Goal: Information Seeking & Learning: Learn about a topic

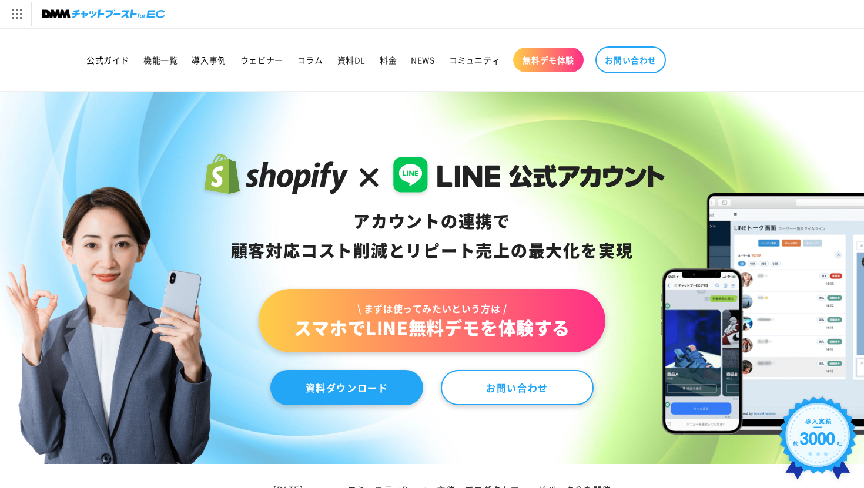
click at [361, 398] on link "資料ダウンロード" at bounding box center [346, 387] width 153 height 35
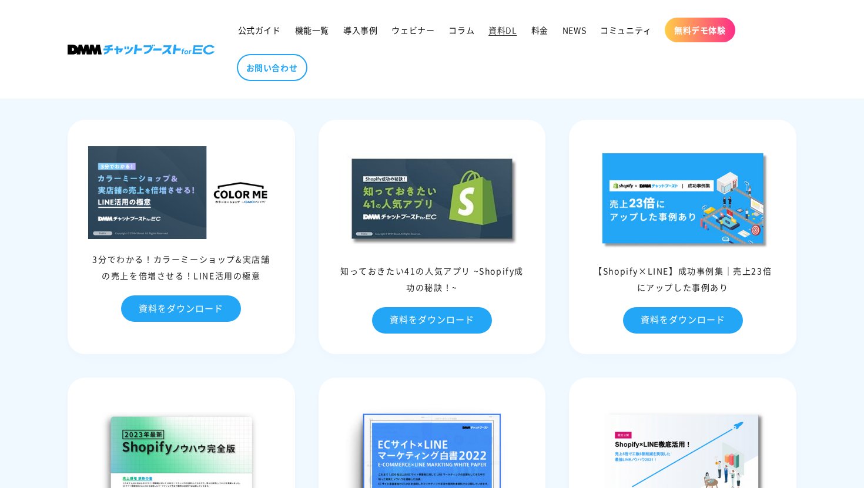
scroll to position [211, 0]
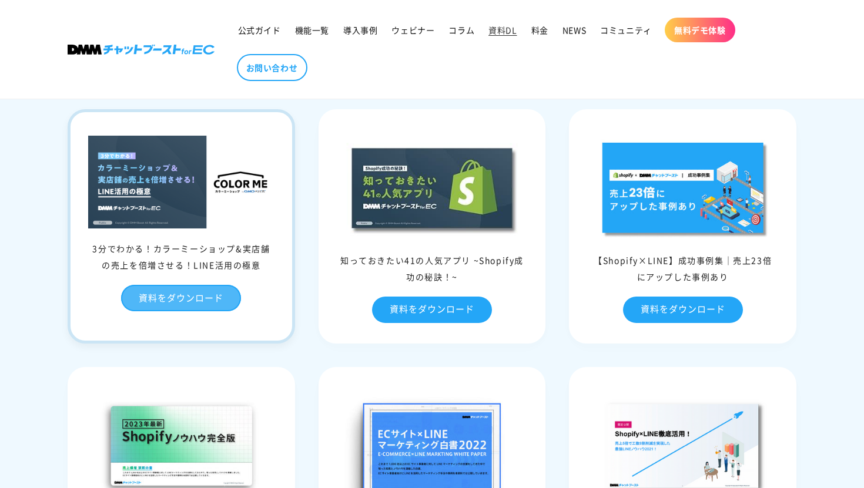
click at [181, 305] on link "資料をダウンロード" at bounding box center [181, 298] width 120 height 26
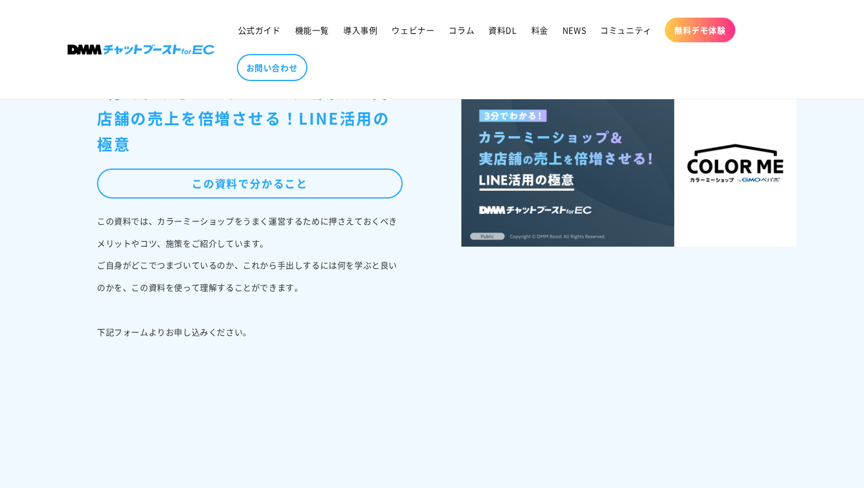
scroll to position [434, 0]
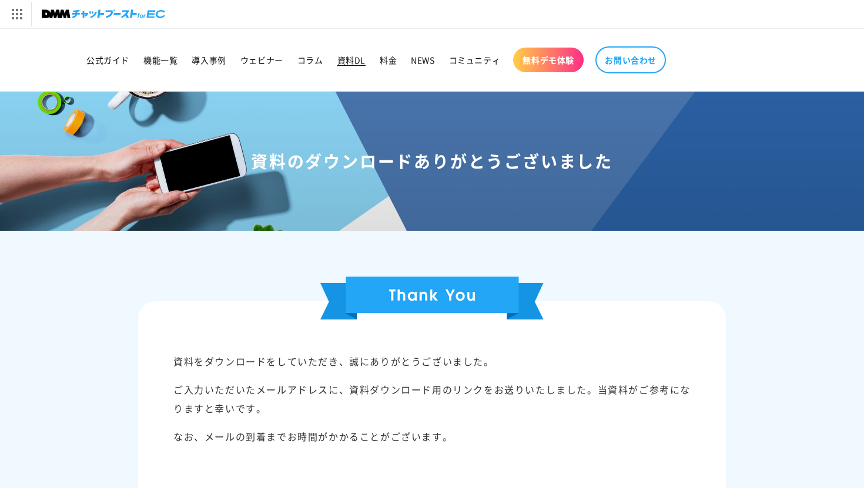
click at [350, 64] on span "資料DL" at bounding box center [351, 60] width 28 height 11
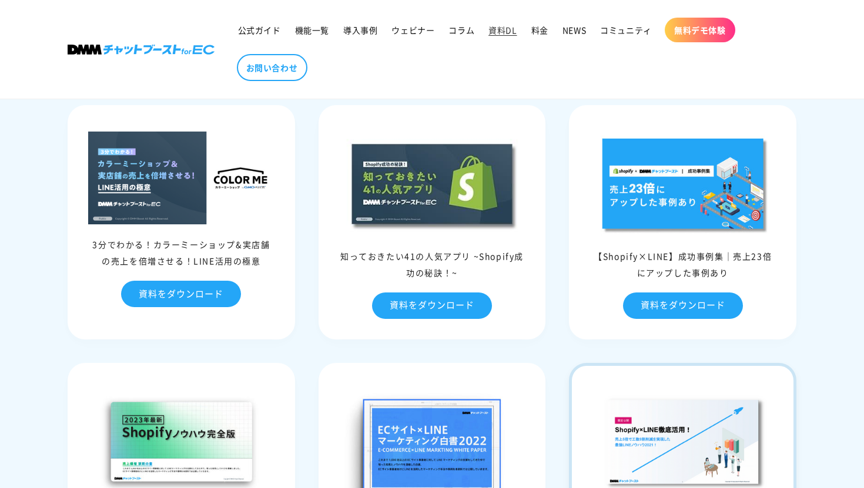
scroll to position [216, 0]
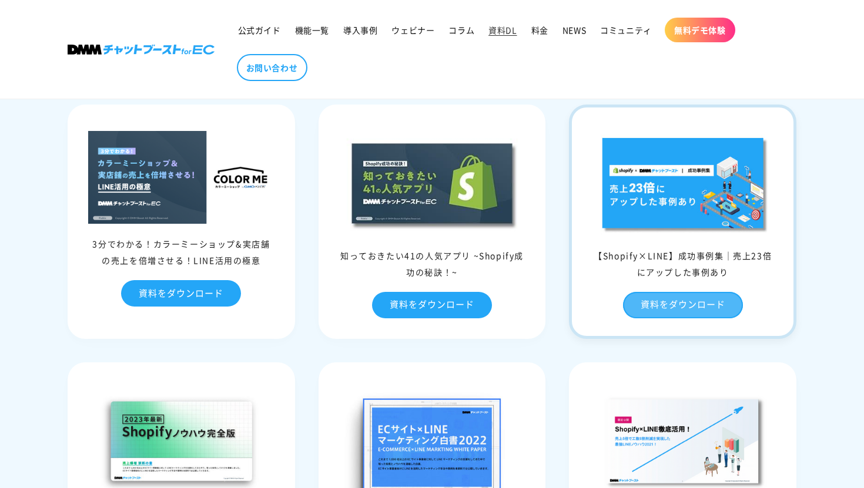
click at [679, 310] on link "資料をダウンロード" at bounding box center [683, 305] width 120 height 26
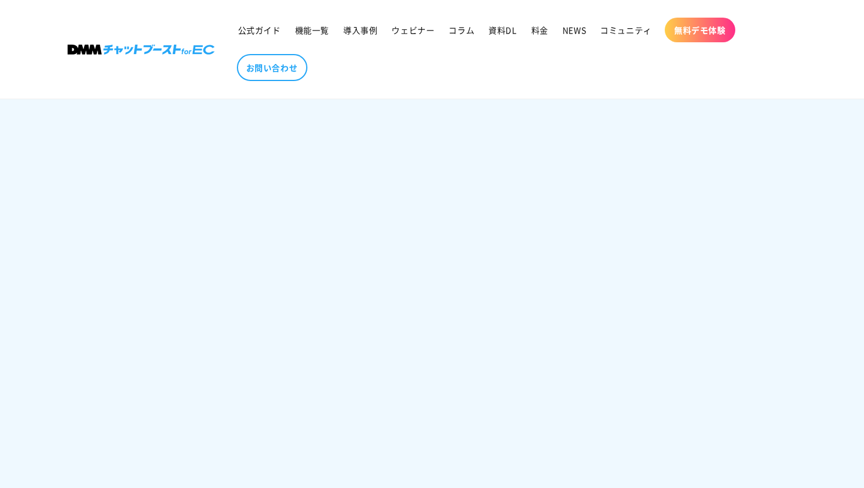
scroll to position [714, 0]
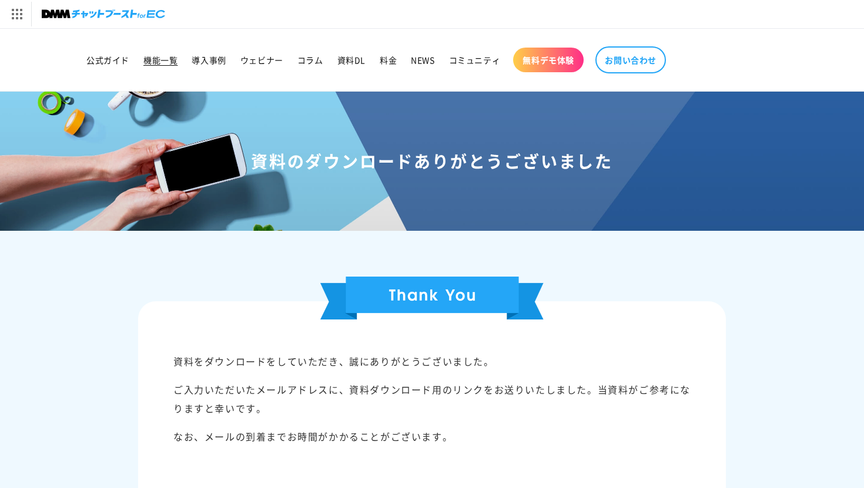
click at [158, 62] on span "機能一覧" at bounding box center [160, 60] width 34 height 11
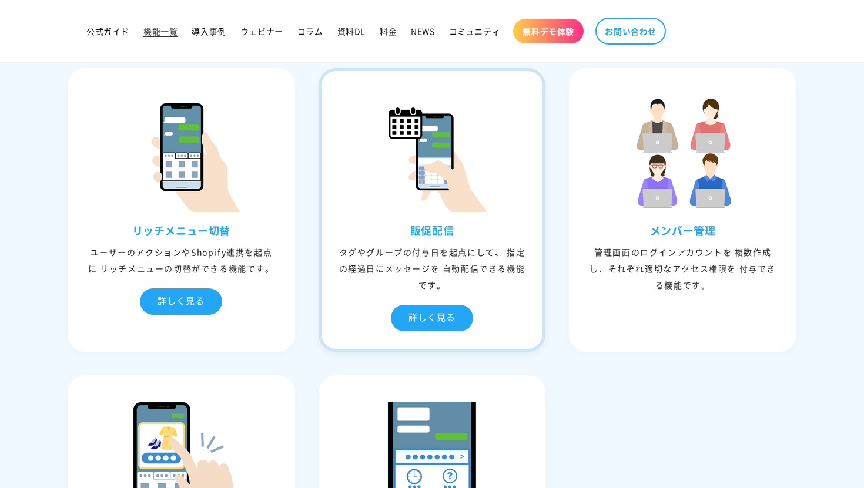
scroll to position [1196, 0]
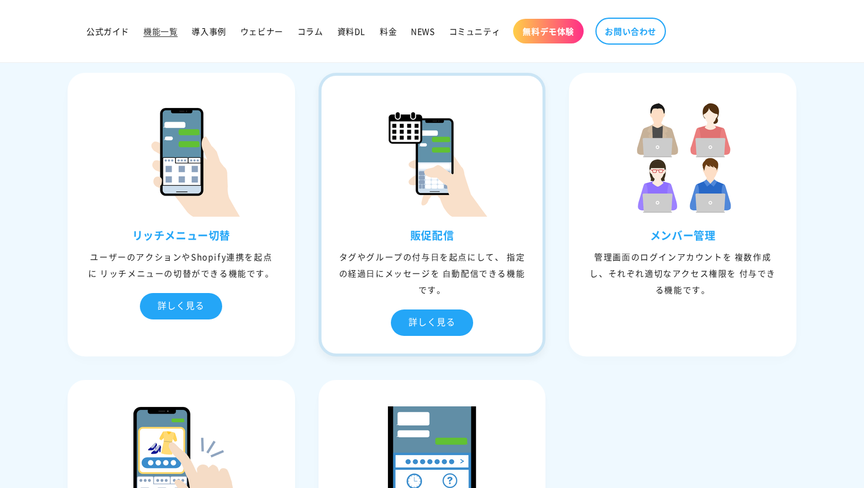
click at [409, 203] on img at bounding box center [432, 158] width 118 height 118
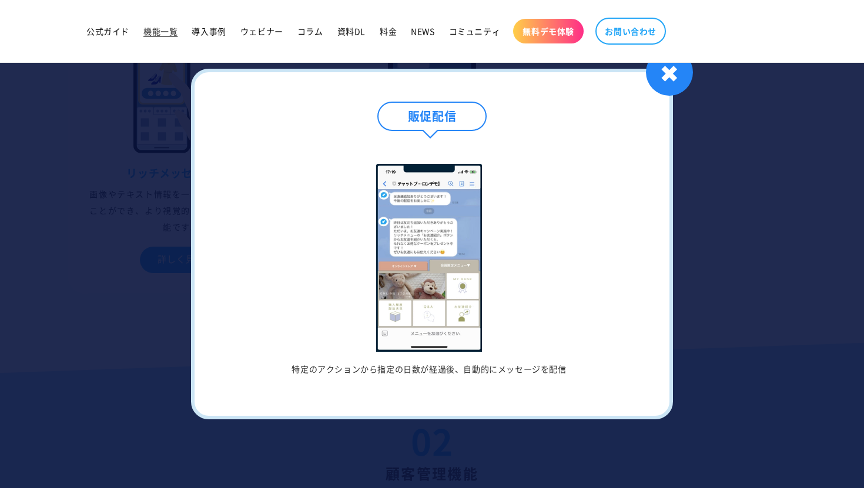
scroll to position [1692, 0]
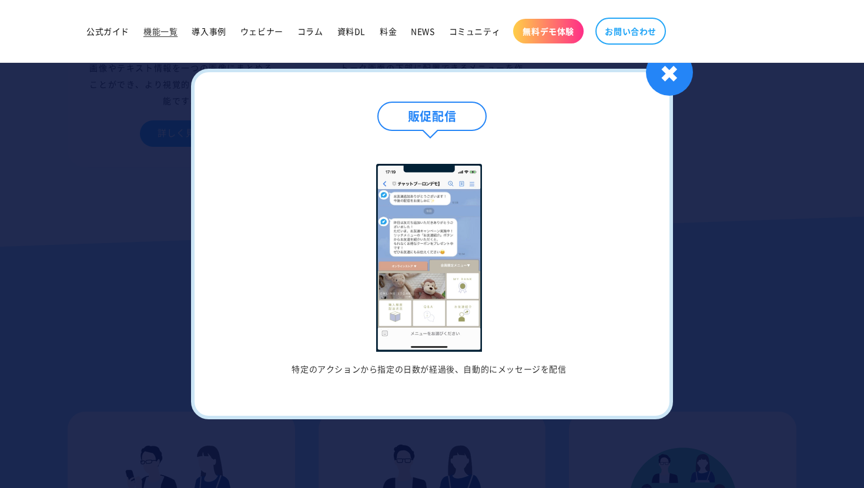
click at [483, 166] on li "特定のアクションから指定の日数が経過後、自動的にメッセージを配信" at bounding box center [429, 269] width 422 height 210
click at [445, 220] on img at bounding box center [429, 258] width 106 height 188
click at [678, 79] on div "✖" at bounding box center [669, 72] width 47 height 47
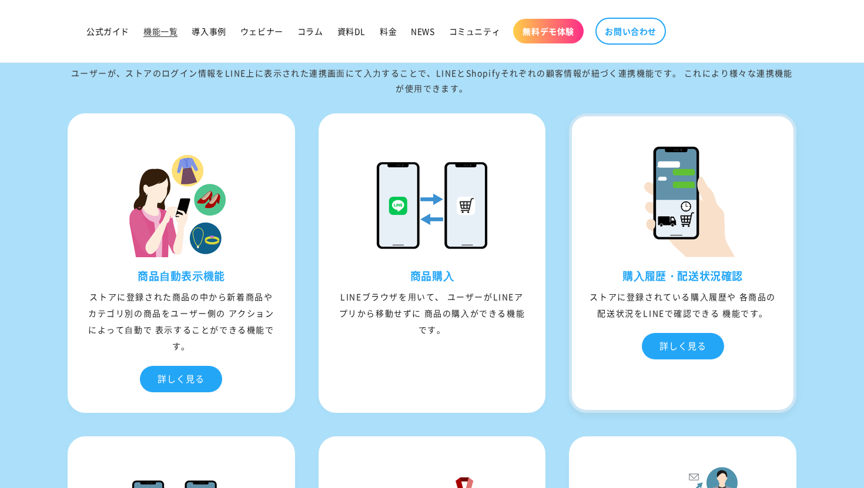
scroll to position [3660, 0]
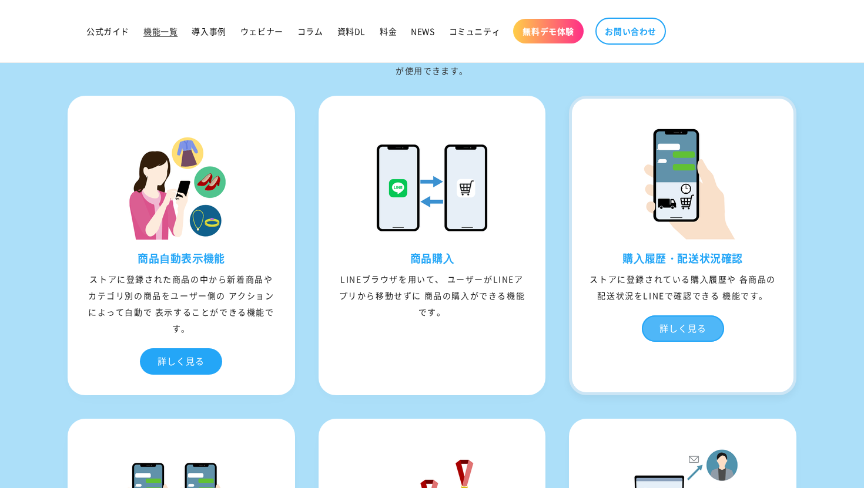
click at [675, 323] on div "詳しく見る" at bounding box center [683, 329] width 82 height 26
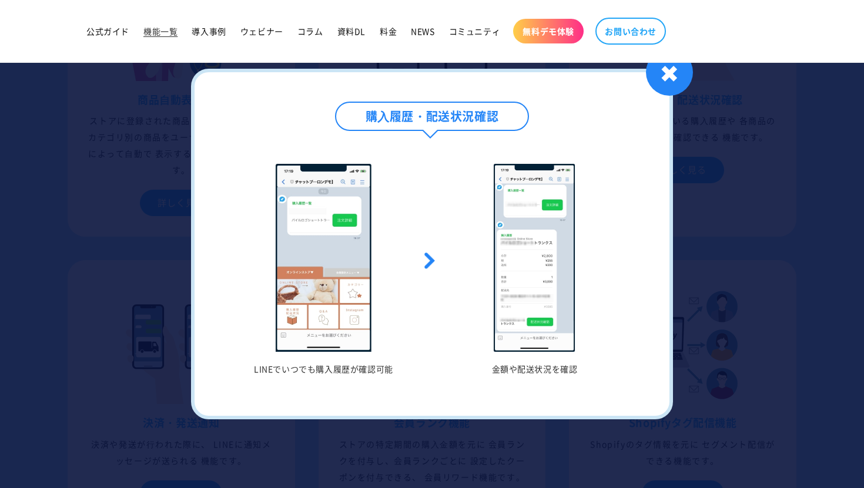
scroll to position [3827, 0]
click at [719, 261] on div at bounding box center [432, 244] width 864 height 488
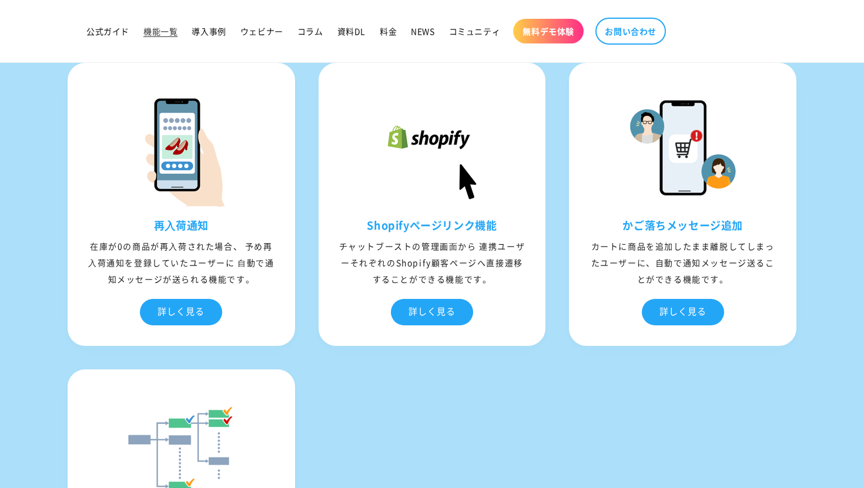
scroll to position [4327, 0]
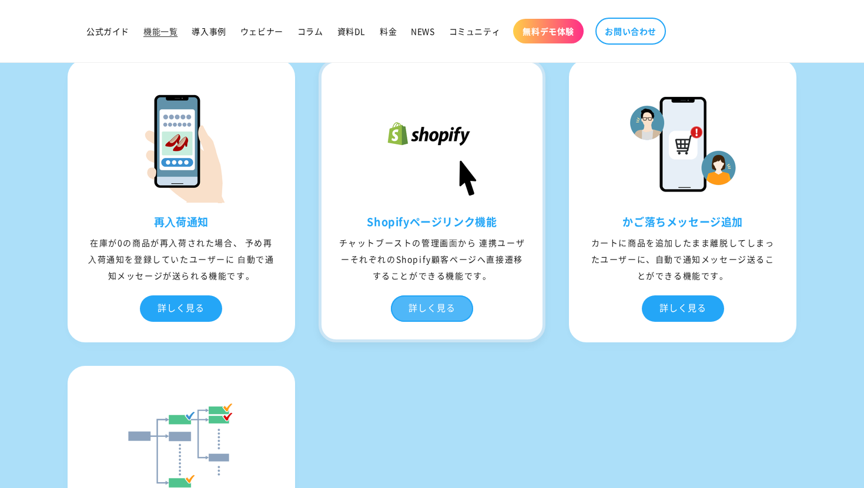
click at [458, 322] on div "詳しく見る" at bounding box center [432, 309] width 82 height 26
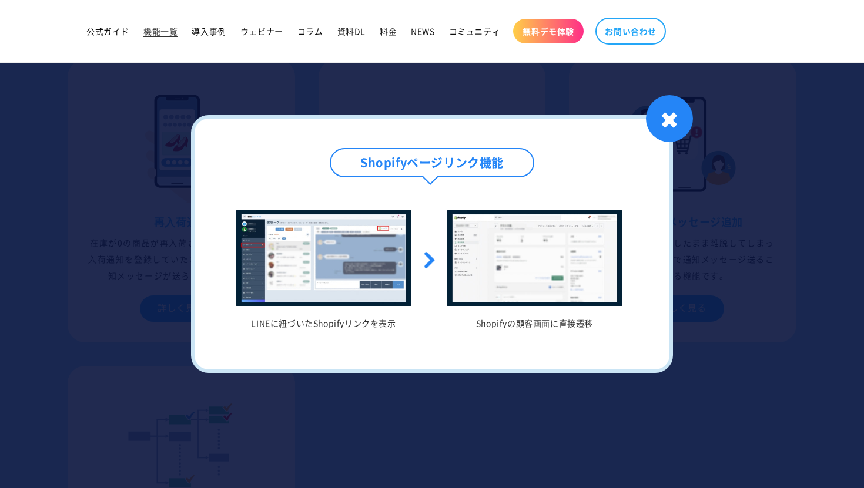
click at [711, 261] on div at bounding box center [432, 244] width 864 height 488
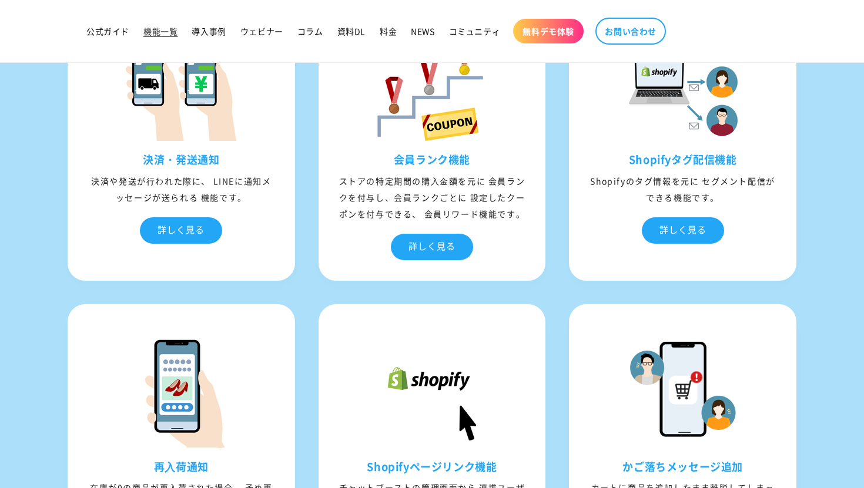
scroll to position [3500, 0]
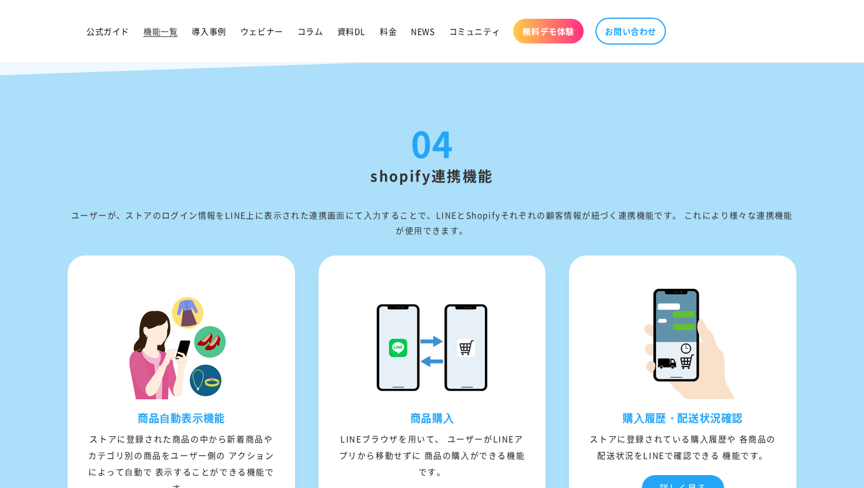
click at [545, 39] on link "無料デモ体験" at bounding box center [548, 31] width 71 height 25
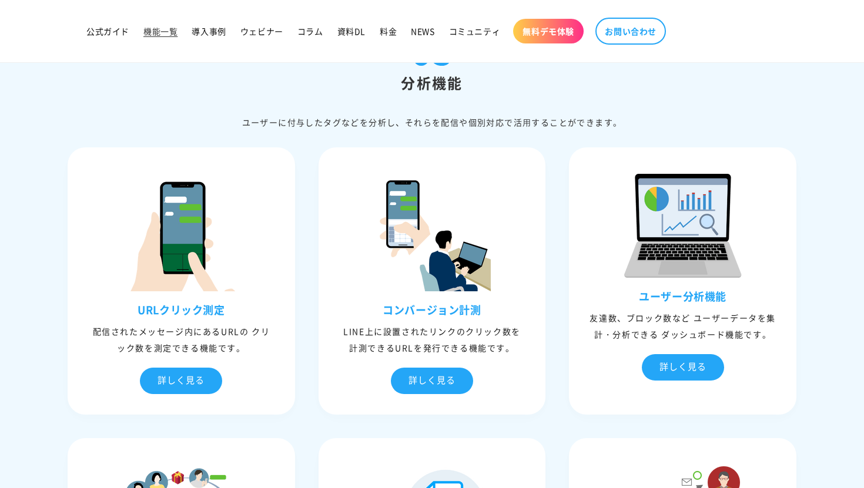
scroll to position [2765, 0]
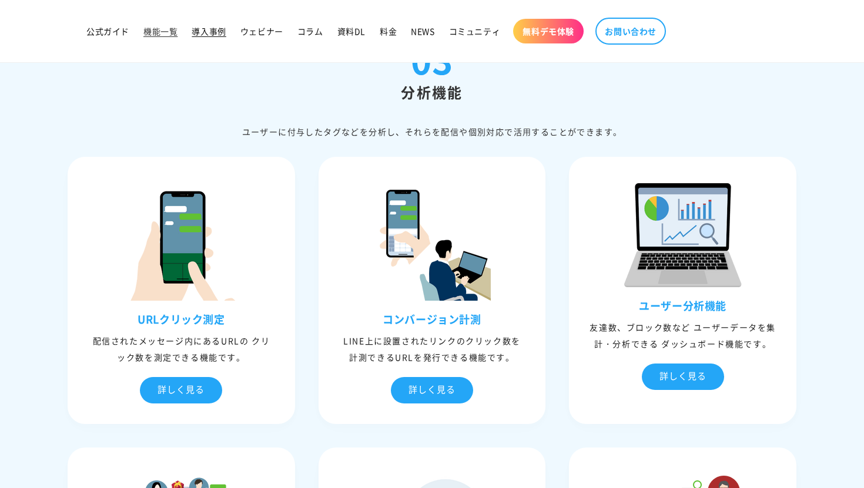
click at [215, 33] on span "導入事例" at bounding box center [209, 31] width 34 height 11
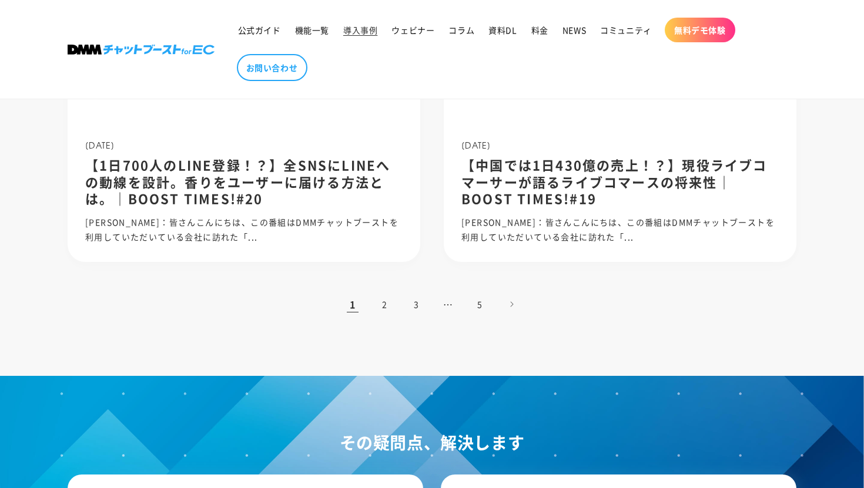
scroll to position [1384, 0]
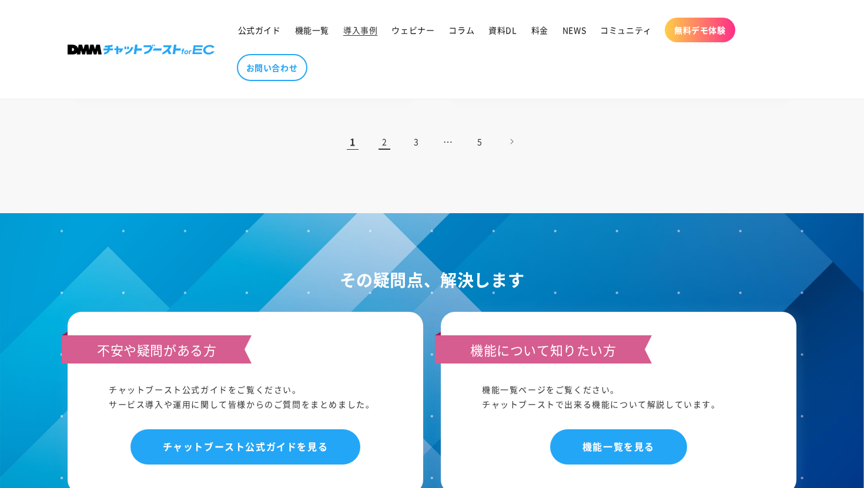
click at [380, 137] on link "2" at bounding box center [384, 142] width 26 height 26
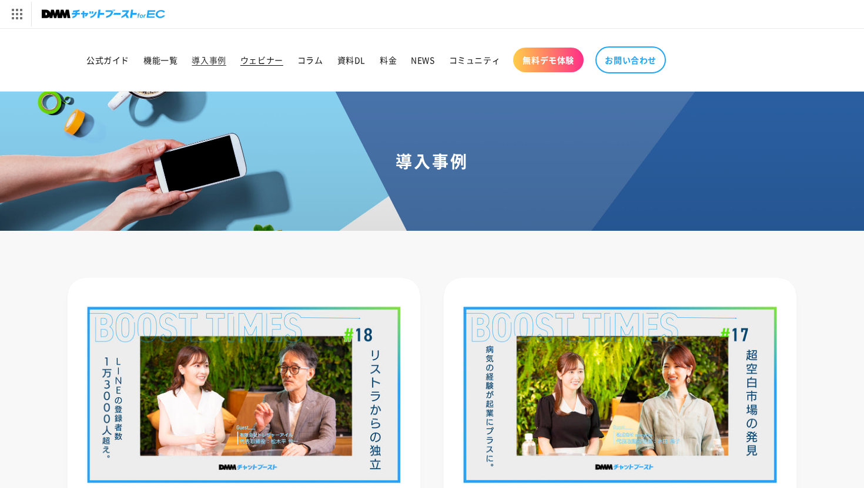
click at [257, 59] on span "ウェビナー" at bounding box center [261, 60] width 43 height 11
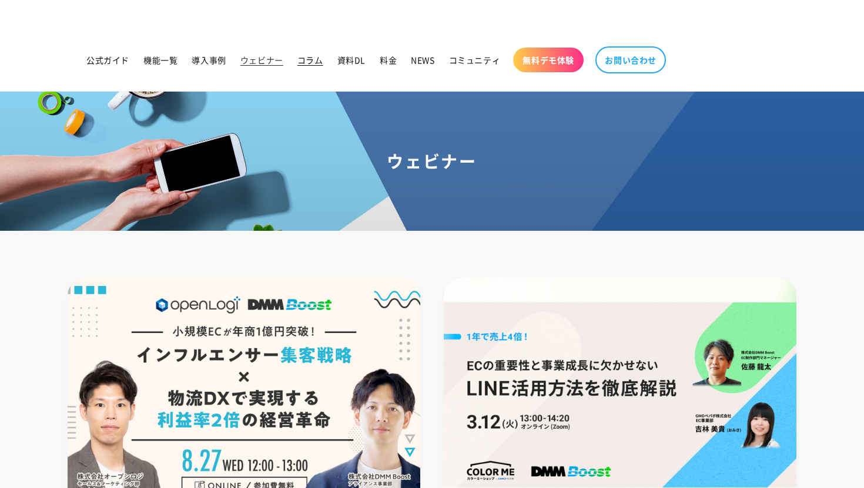
click at [307, 61] on span "コラム" at bounding box center [310, 60] width 26 height 11
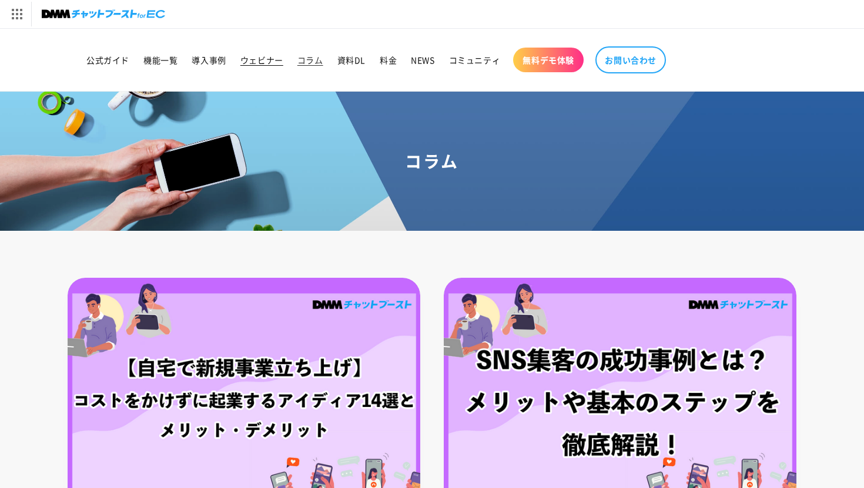
click at [274, 58] on span "ウェビナー" at bounding box center [261, 60] width 43 height 11
